Goal: Check status: Check status

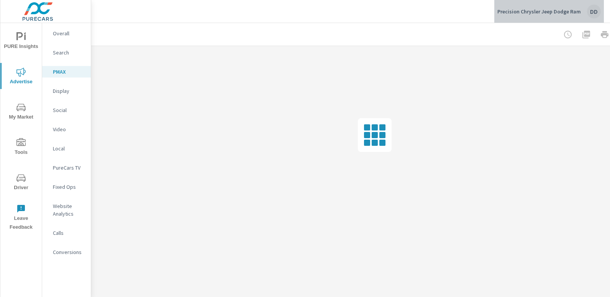
click at [591, 13] on div "DD" at bounding box center [594, 12] width 14 height 14
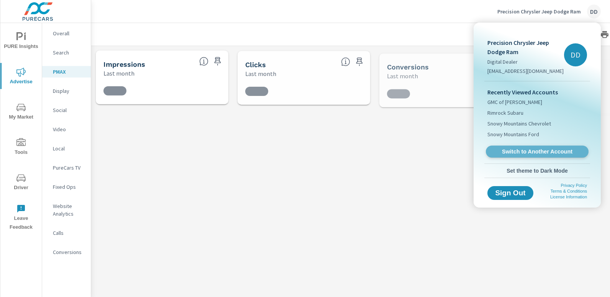
click at [536, 148] on span "Switch to Another Account" at bounding box center [537, 151] width 94 height 7
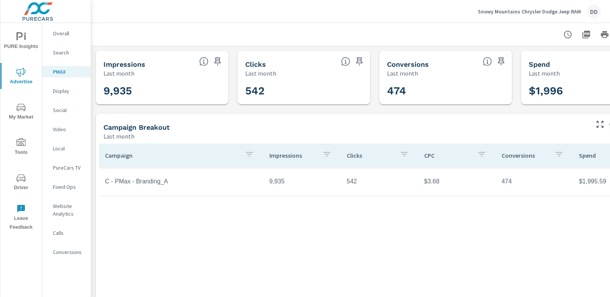
scroll to position [0, 54]
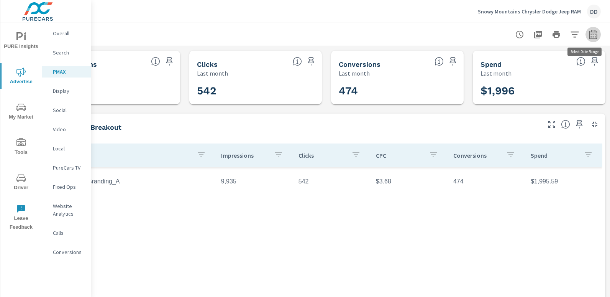
click at [589, 38] on icon "button" at bounding box center [593, 34] width 8 height 9
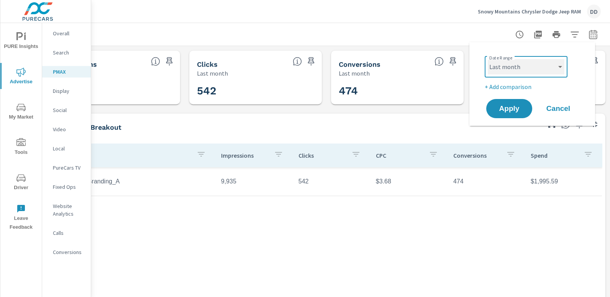
click at [513, 74] on select "Custom [DATE] Last week Last 7 days Last 14 days Last 30 days Last 45 days Last…" at bounding box center [526, 66] width 77 height 15
click at [488, 59] on select "Custom [DATE] Last week Last 7 days Last 14 days Last 30 days Last 45 days Last…" at bounding box center [526, 66] width 77 height 15
select select "Month to date"
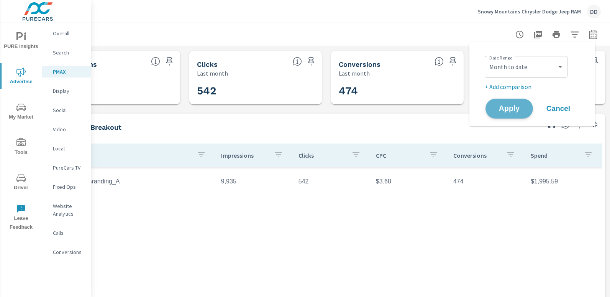
click at [499, 111] on span "Apply" at bounding box center [509, 108] width 31 height 7
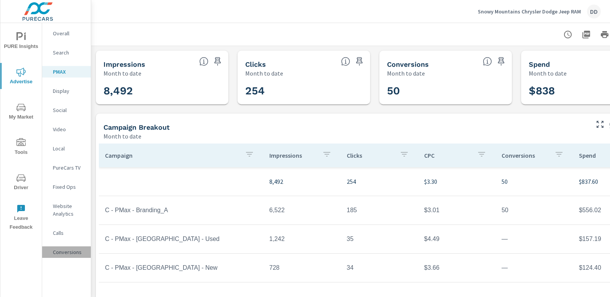
click at [60, 256] on div "Conversions" at bounding box center [66, 252] width 49 height 12
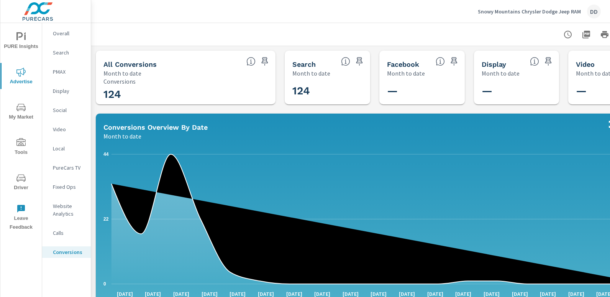
click at [74, 39] on nav "Overall Search PMAX Display Social Video Local PureCars TV Fixed Ops Website An…" at bounding box center [66, 145] width 49 height 245
click at [68, 33] on p "Overall" at bounding box center [69, 34] width 32 height 8
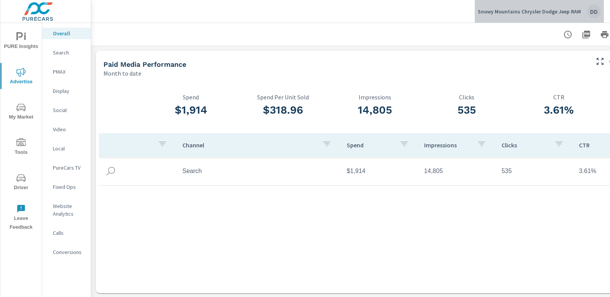
click at [592, 14] on div "DD" at bounding box center [594, 12] width 14 height 14
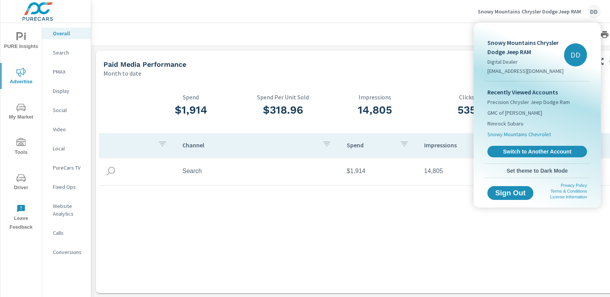
click at [520, 136] on span "Snowy Mountains Chevrolet" at bounding box center [520, 134] width 64 height 8
